Goal: Task Accomplishment & Management: Use online tool/utility

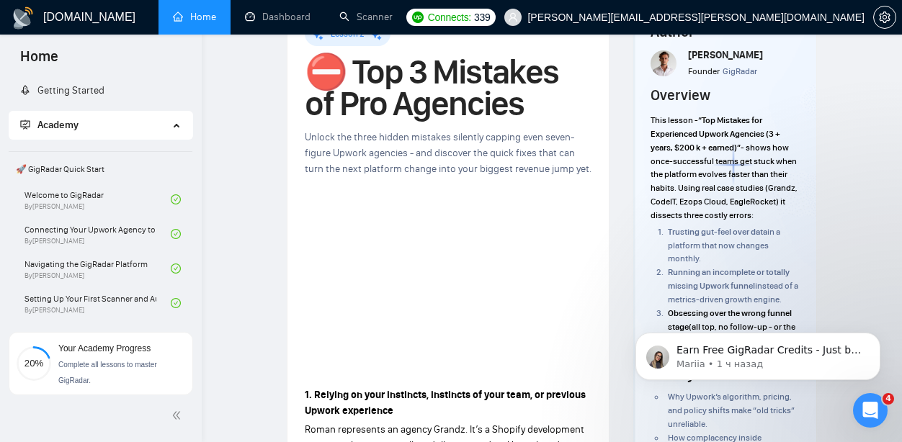
scroll to position [568, 0]
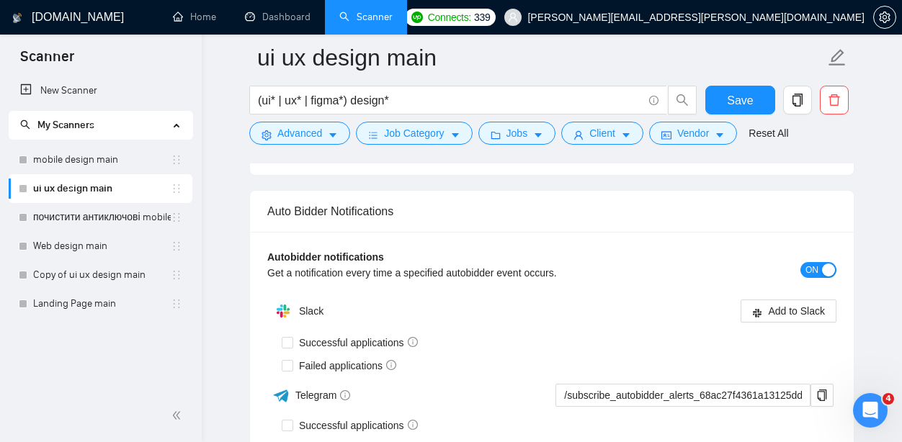
scroll to position [3781, 0]
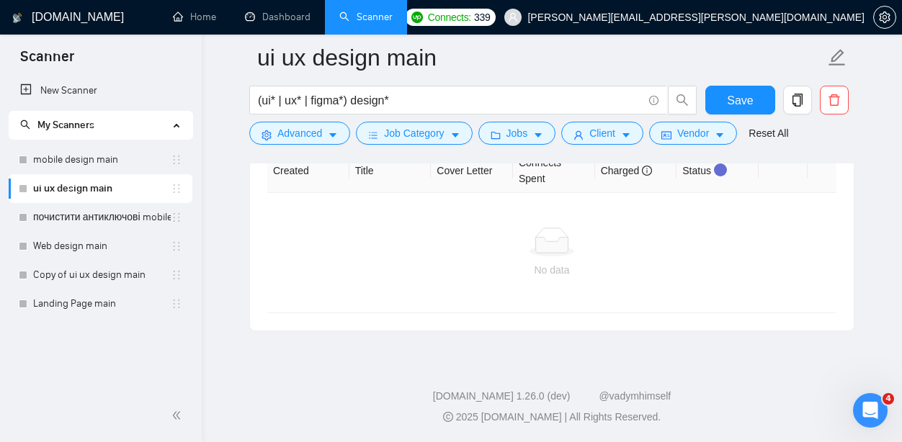
drag, startPoint x: 273, startPoint y: 323, endPoint x: 674, endPoint y: 246, distance: 408.7
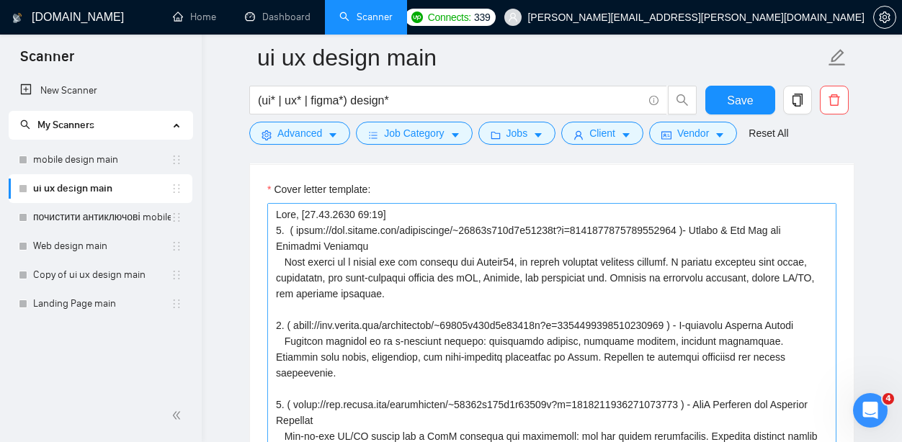
scroll to position [1526, 0]
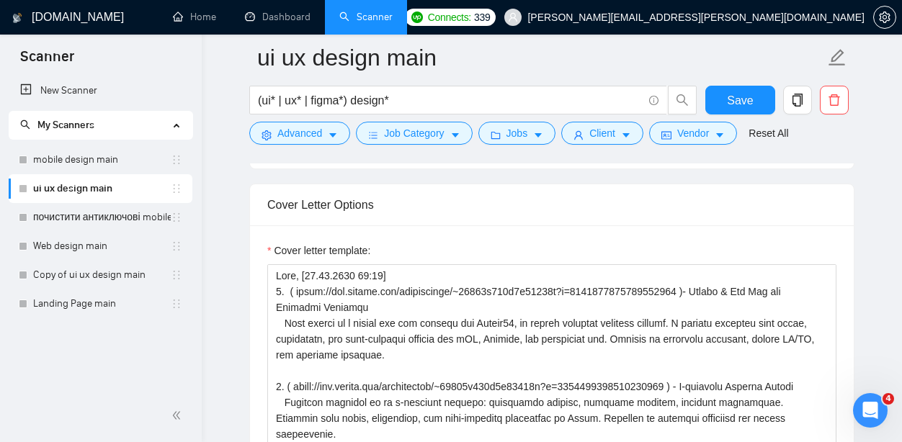
drag, startPoint x: 374, startPoint y: 274, endPoint x: 247, endPoint y: 274, distance: 126.8
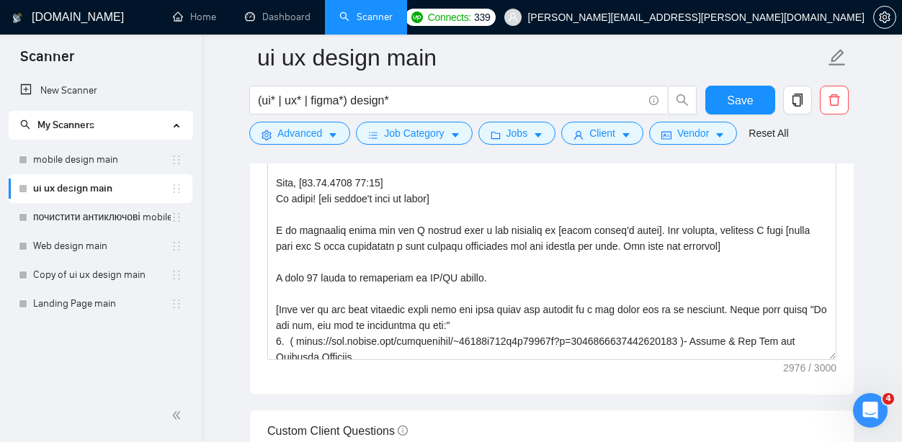
scroll to position [444, 0]
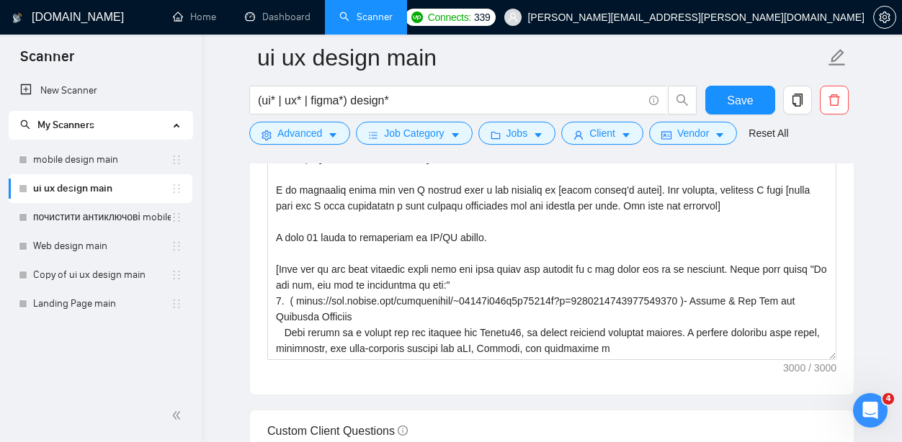
drag, startPoint x: 663, startPoint y: 356, endPoint x: 236, endPoint y: 81, distance: 507.5
click at [236, 81] on main "ui ux design main (ui* | ux* | figma*) design* Save Advanced Job Category Jobs …" at bounding box center [552, 331] width 654 height 4054
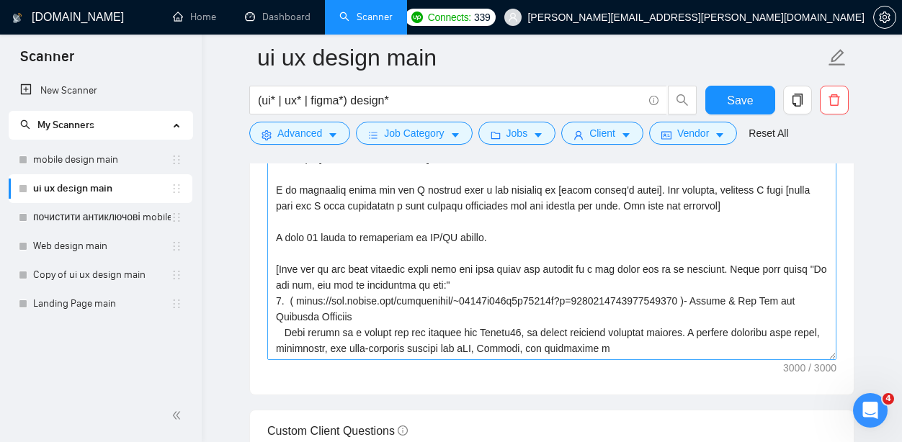
drag, startPoint x: 236, startPoint y: 81, endPoint x: 325, endPoint y: 225, distance: 169.7
click at [325, 225] on main "ui ux design main (ui* | ux* | figma*) design* Save Advanced Job Category Jobs …" at bounding box center [552, 331] width 654 height 4054
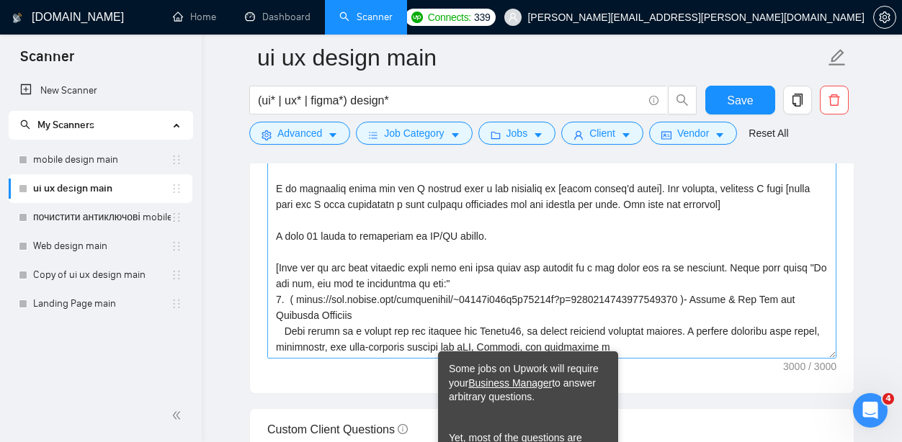
scroll to position [1740, 0]
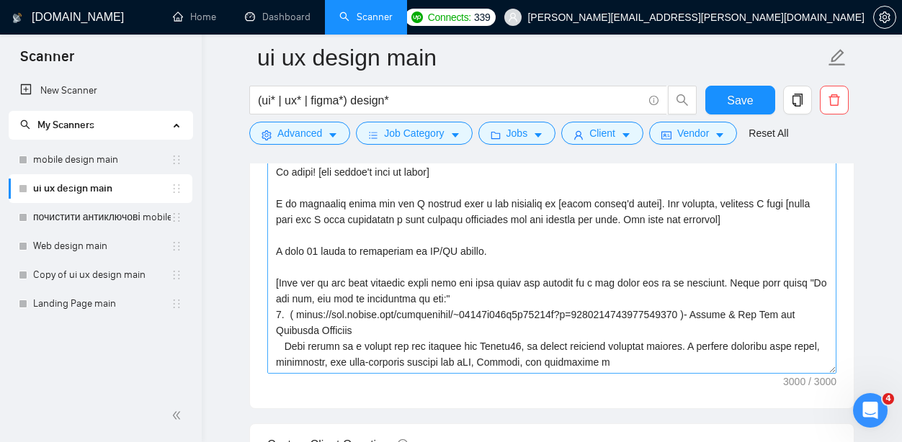
drag, startPoint x: 251, startPoint y: 164, endPoint x: 331, endPoint y: 219, distance: 97.5
click at [331, 219] on div "Cover letter template:" at bounding box center [552, 210] width 604 height 398
drag, startPoint x: 261, startPoint y: 189, endPoint x: 285, endPoint y: 197, distance: 25.3
click at [285, 197] on div "Cover letter template:" at bounding box center [552, 210] width 604 height 398
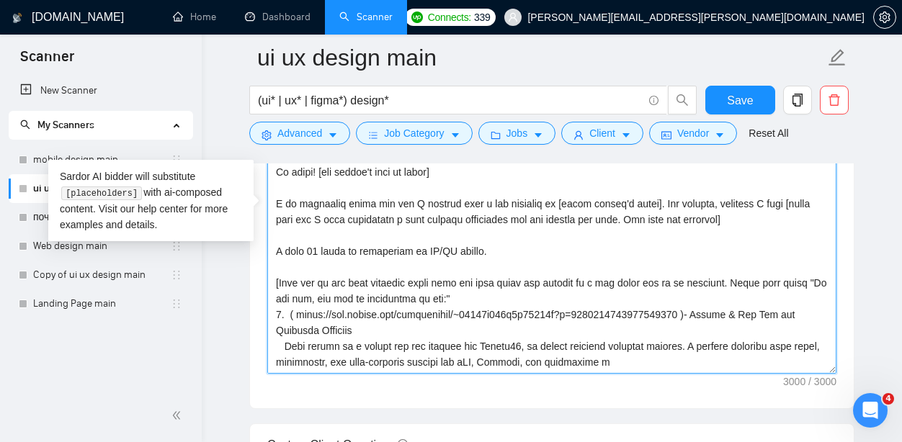
drag, startPoint x: 274, startPoint y: 195, endPoint x: 407, endPoint y: 251, distance: 144.6
click at [527, 336] on textarea "Cover letter template:" at bounding box center [551, 212] width 569 height 324
drag, startPoint x: 281, startPoint y: 204, endPoint x: 688, endPoint y: 399, distance: 451.3
click at [689, 404] on div "Cover letter template:" at bounding box center [552, 210] width 604 height 398
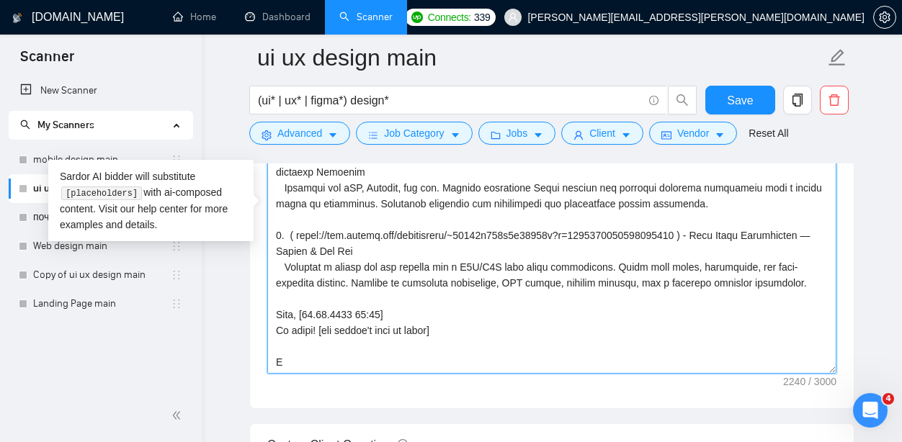
scroll to position [285, 0]
drag, startPoint x: 465, startPoint y: 334, endPoint x: 251, endPoint y: 149, distance: 282.9
click at [251, 149] on div "ui ux design main (ui* | ux* | figma*) design* Save Advanced Job Category Jobs …" at bounding box center [551, 344] width 605 height 4054
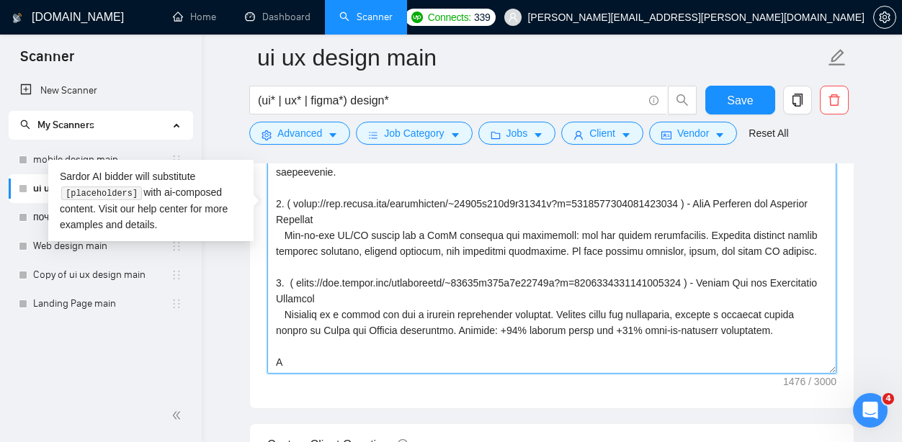
scroll to position [79, 0]
drag, startPoint x: 805, startPoint y: 328, endPoint x: 290, endPoint y: 183, distance: 534.3
click at [290, 183] on textarea "Cover letter template:" at bounding box center [551, 212] width 569 height 324
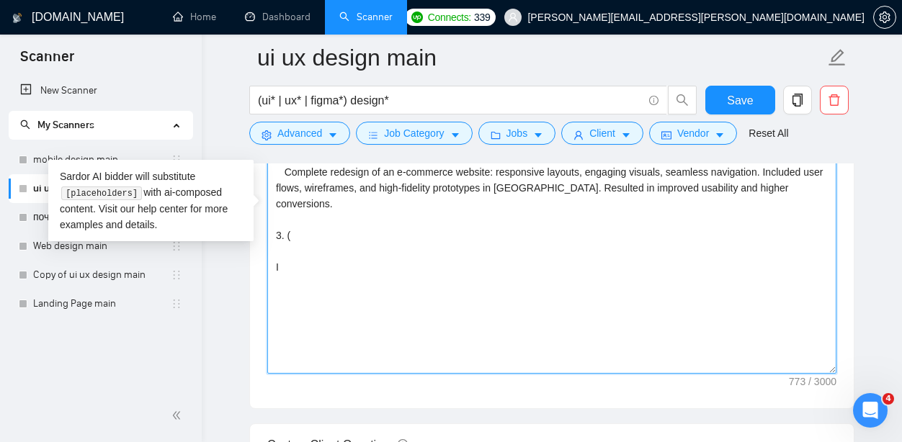
scroll to position [0, 0]
drag, startPoint x: 304, startPoint y: 258, endPoint x: 295, endPoint y: 262, distance: 9.7
click at [296, 262] on textarea "[PERSON_NAME], [[DATE] 12:48] 1. ( [URL][DOMAIN_NAME][PHONE_NUMBER] )- Mobile &…" at bounding box center [551, 212] width 569 height 324
drag, startPoint x: 283, startPoint y: 287, endPoint x: 266, endPoint y: 166, distance: 122.2
click at [266, 166] on div "Cover letter template: [PERSON_NAME], [[DATE] 12:48] 1. ( [URL][DOMAIN_NAME][PH…" at bounding box center [552, 210] width 604 height 398
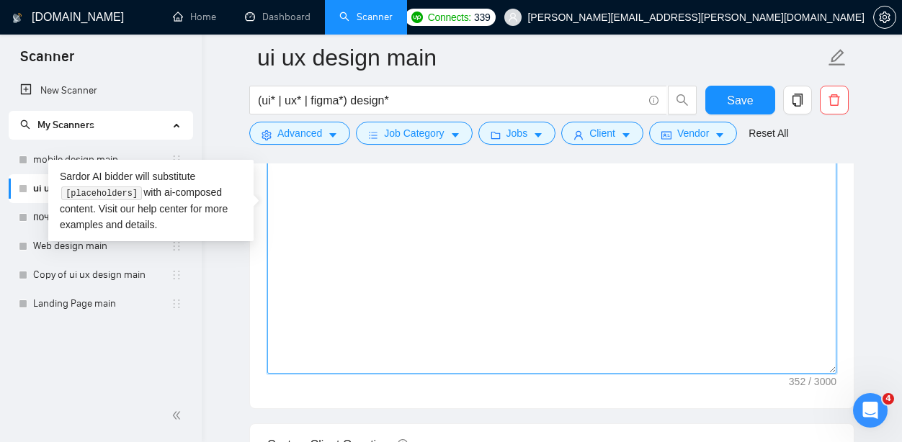
type textarea "[PERSON_NAME], [[DATE] 12:48] 1. ( [URL][DOMAIN_NAME][PHONE_NUMBER] )- Mobile &…"
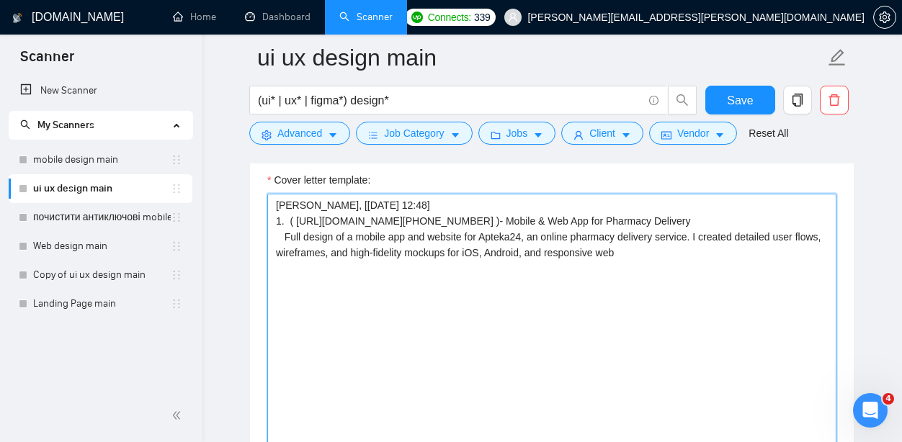
scroll to position [1595, 0]
drag, startPoint x: 619, startPoint y: 261, endPoint x: 288, endPoint y: 185, distance: 339.3
click at [289, 184] on div "Cover letter template: [PERSON_NAME], [[DATE] 12:48] 1. ( [URL][DOMAIN_NAME][PH…" at bounding box center [551, 347] width 569 height 346
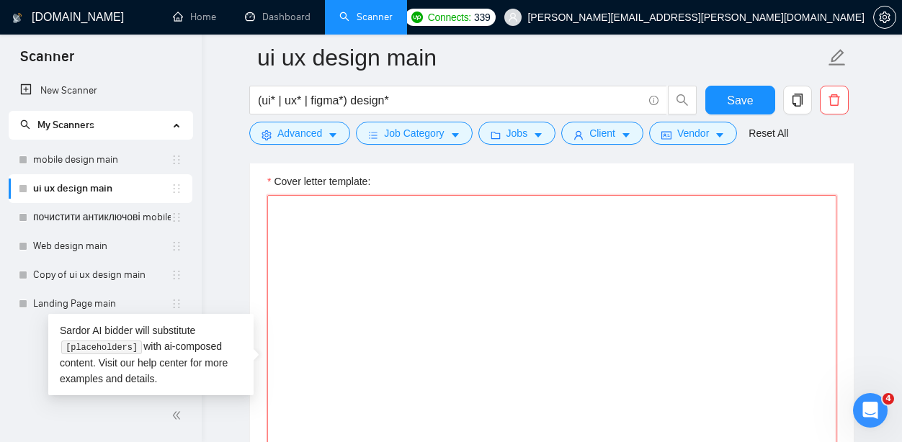
paste textarea "Hi there! [use client's name if found] I am available right now and I already m…"
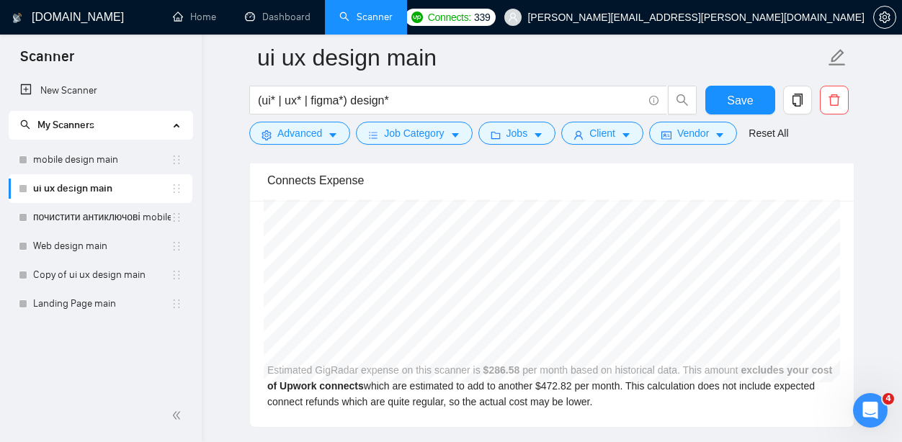
scroll to position [2981, 0]
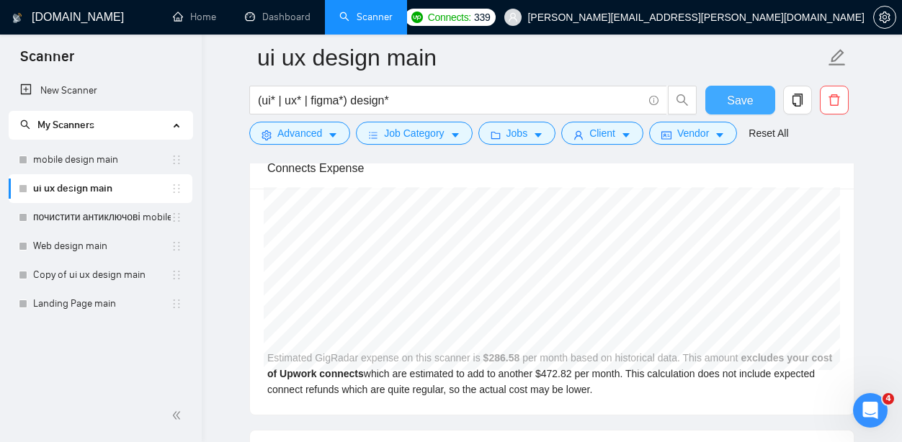
type textarea "Hi there! [use client's name if found] I am available right now and I already m…"
click at [745, 92] on span "Save" at bounding box center [740, 100] width 26 height 18
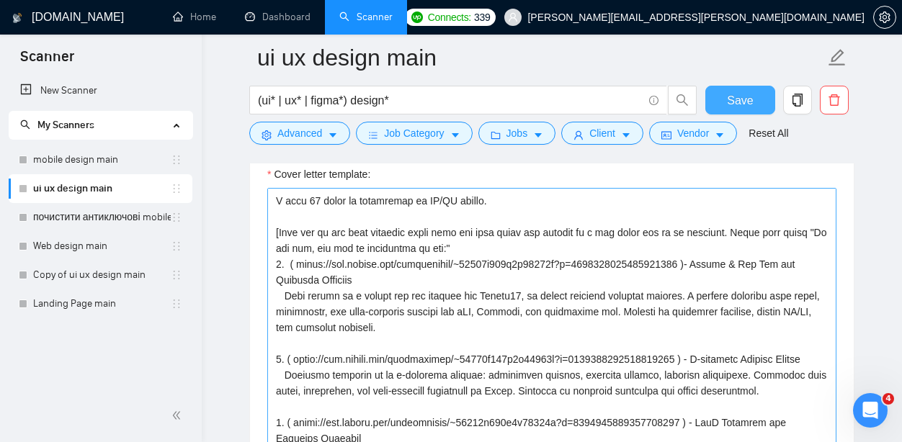
scroll to position [83, 0]
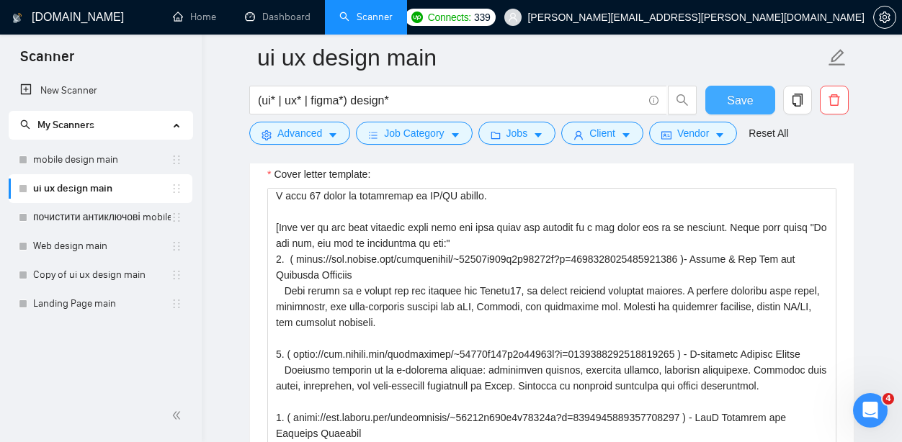
click at [741, 102] on span "Save" at bounding box center [740, 100] width 26 height 18
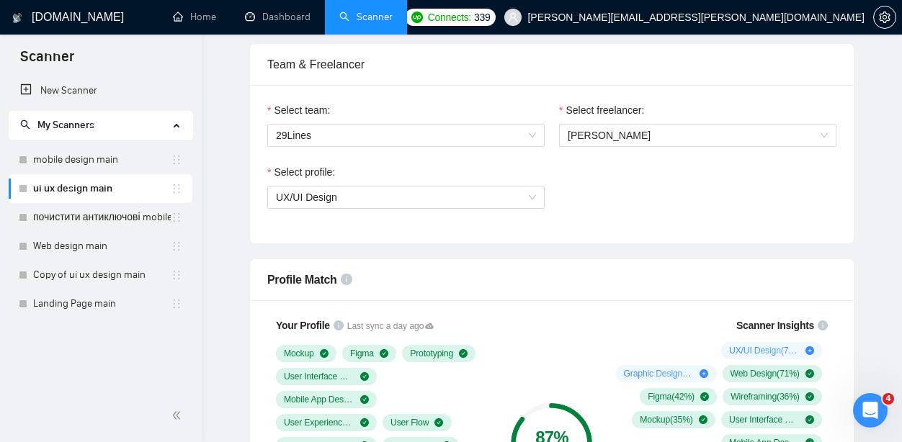
scroll to position [364, 0]
